Goal: Information Seeking & Learning: Learn about a topic

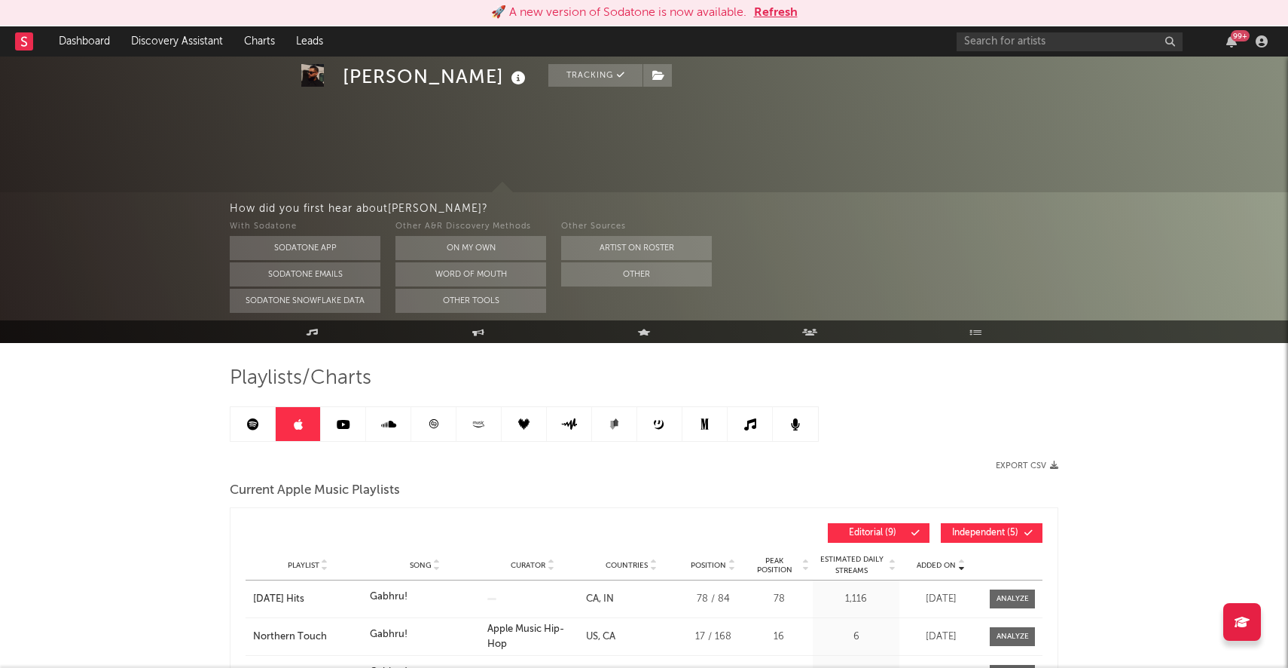
scroll to position [272, 0]
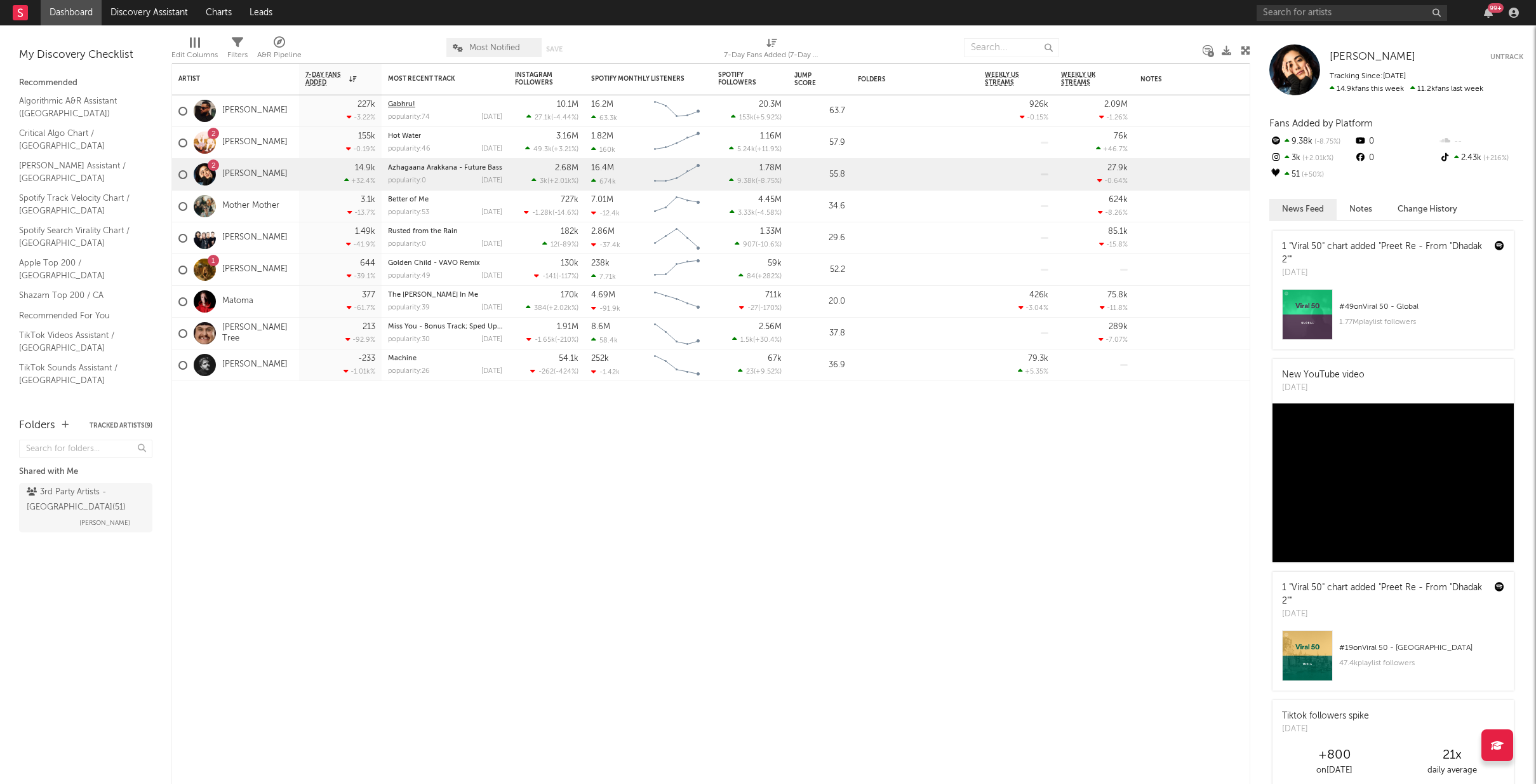
click at [408, 102] on link "Gabhru!" at bounding box center [401, 105] width 27 height 7
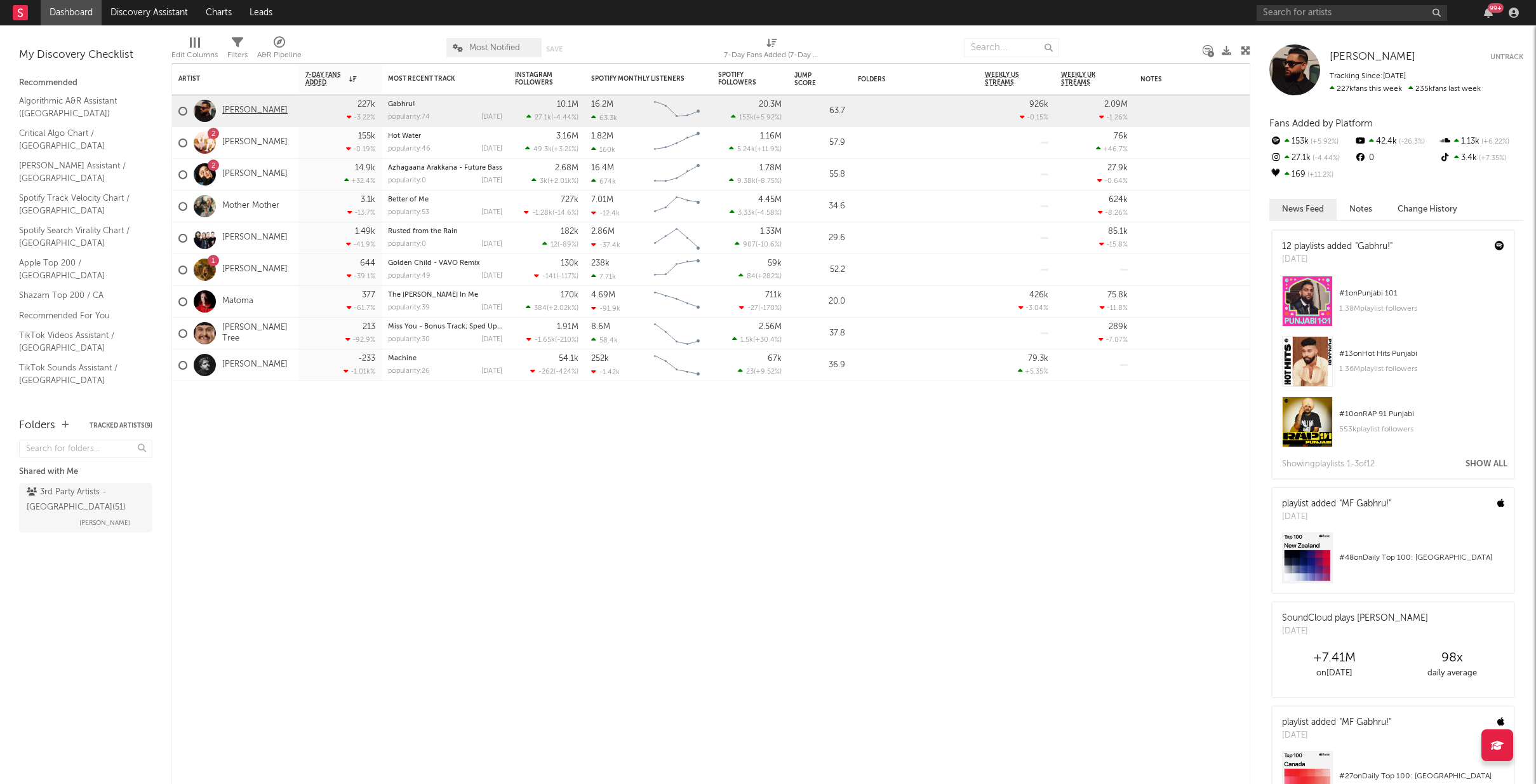
click at [233, 106] on link "[PERSON_NAME]" at bounding box center [255, 110] width 66 height 11
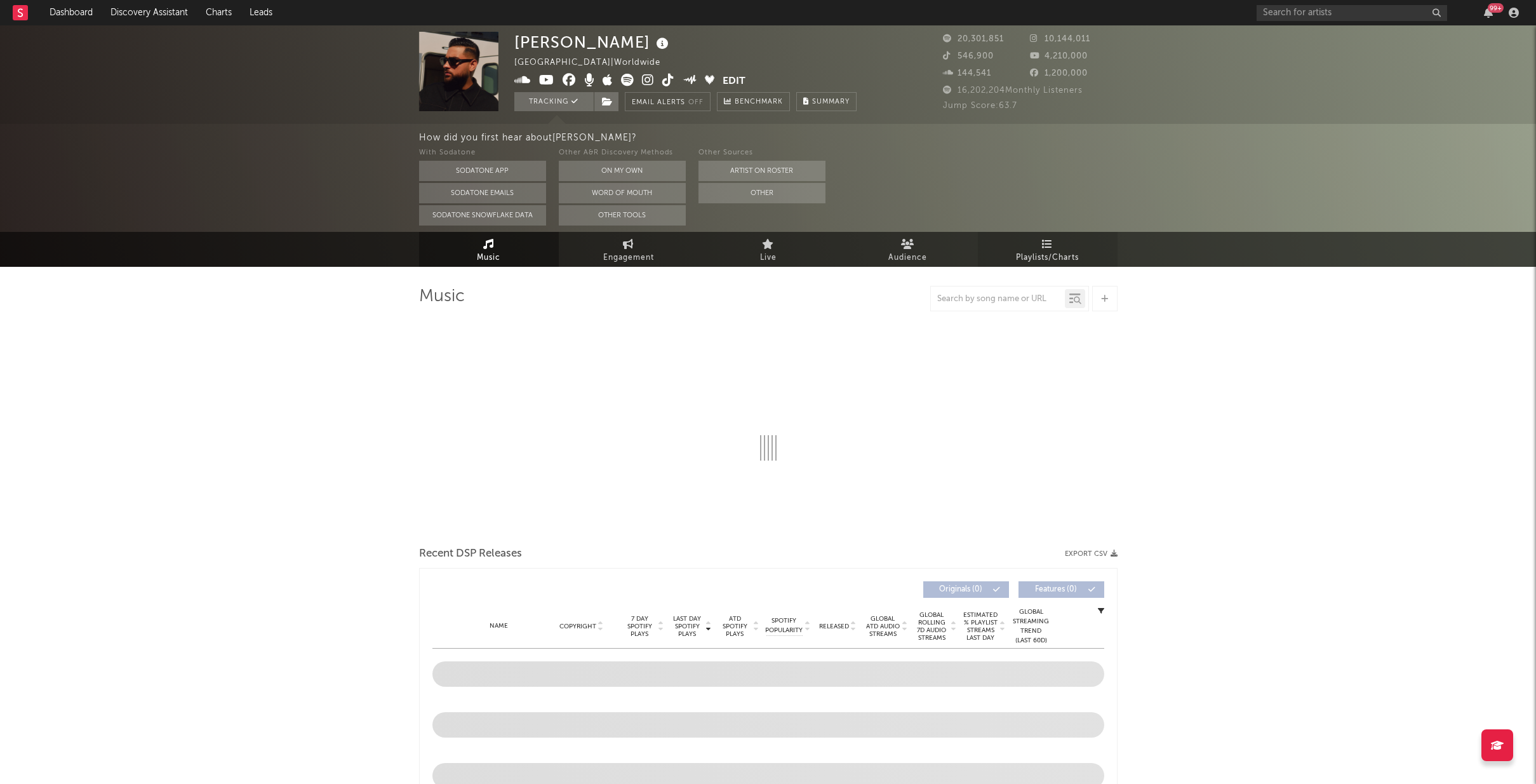
click at [1047, 250] on span "Playlists/Charts" at bounding box center [1047, 258] width 63 height 15
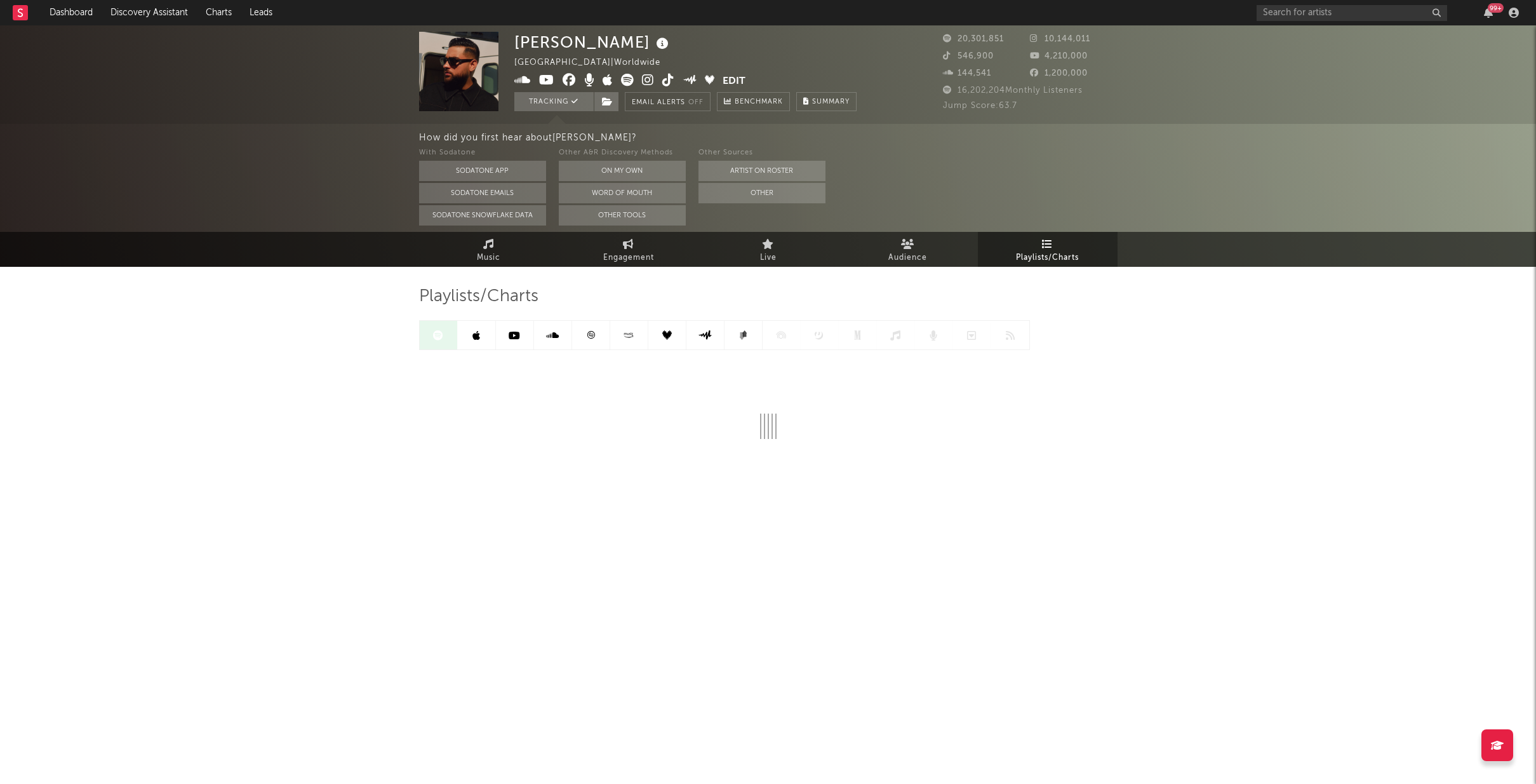
click at [468, 339] on link at bounding box center [476, 335] width 38 height 29
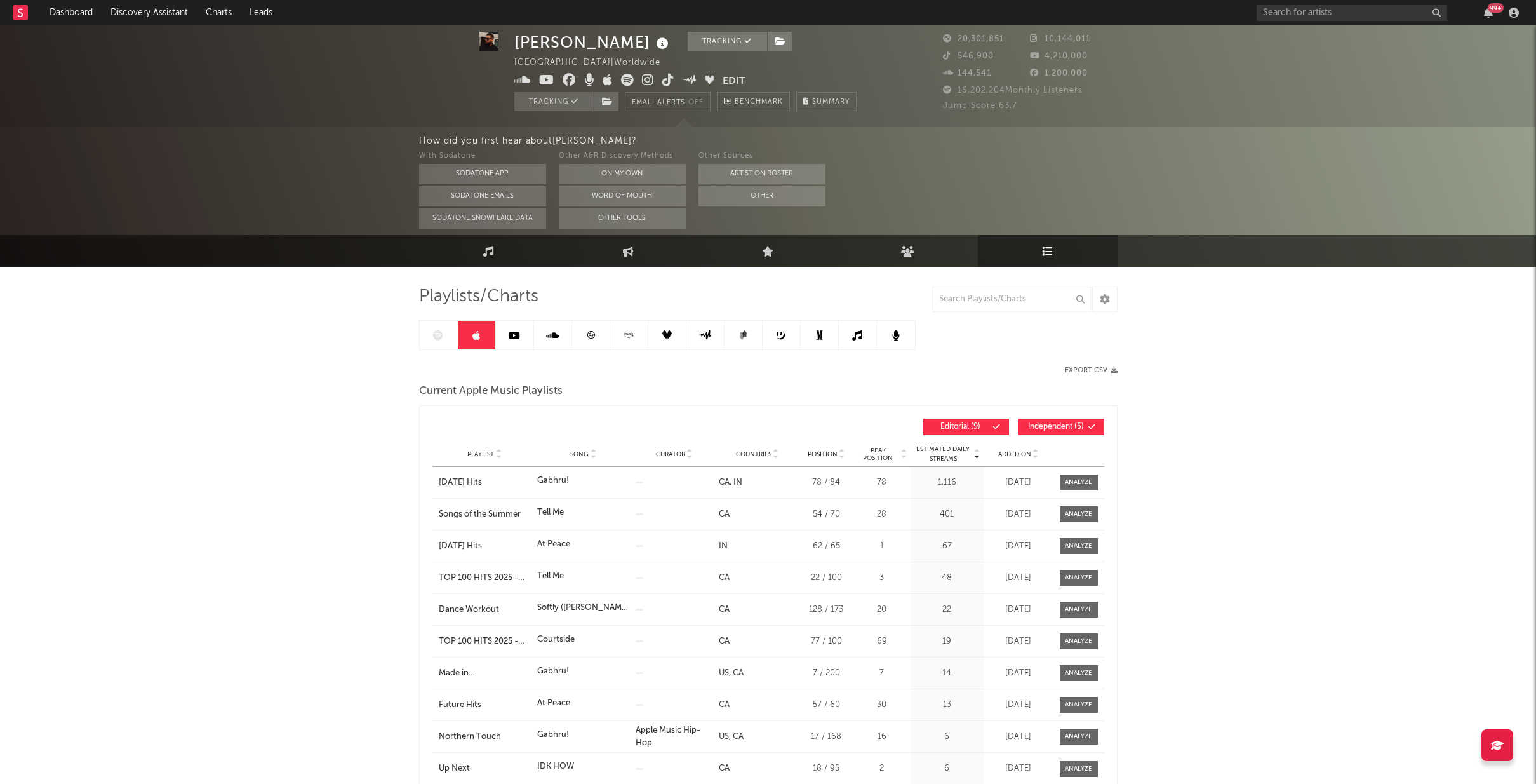
scroll to position [89, 0]
